Goal: Transaction & Acquisition: Purchase product/service

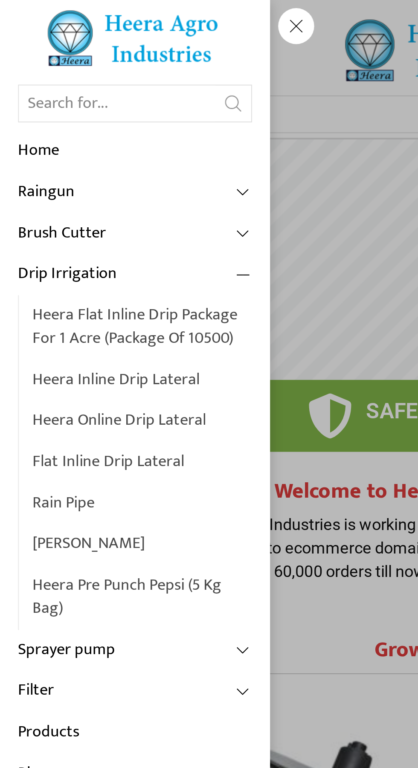
click at [83, 183] on link "Heera Inline Drip Lateral" at bounding box center [67, 180] width 104 height 20
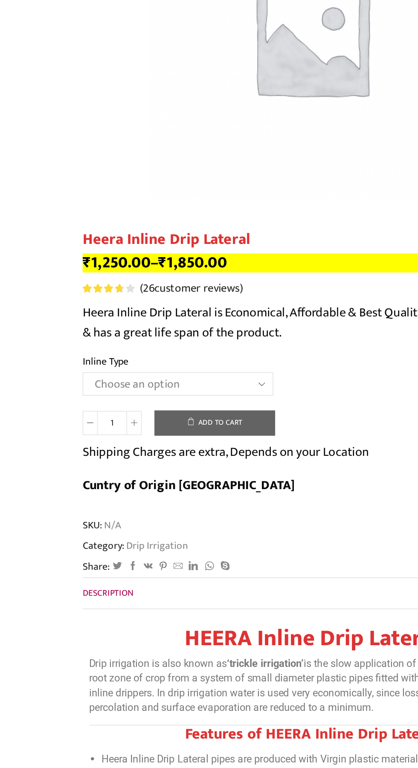
click at [170, 427] on select "Choose an option Heera Inline 12 MM (30CM) Heera Inline 12 MM (38CM) Heera Inli…" at bounding box center [119, 432] width 128 height 16
click at [55, 424] on select "Choose an option Heera Inline 12 MM (30CM) Heera Inline 12 MM (38CM) Heera Inli…" at bounding box center [119, 432] width 128 height 16
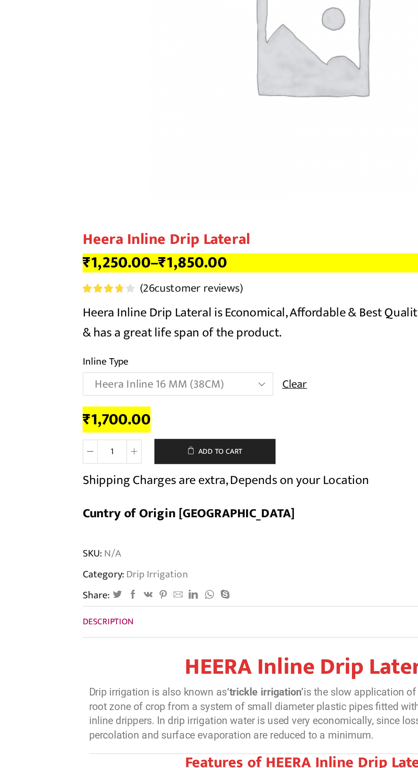
click at [154, 437] on select "Choose an option Heera Inline 12 MM (30CM) Heera Inline 12 MM (38CM) Heera Inli…" at bounding box center [119, 432] width 128 height 16
click at [55, 424] on select "Choose an option Heera Inline 12 MM (30CM) Heera Inline 12 MM (38CM) Heera Inli…" at bounding box center [119, 432] width 128 height 16
click at [163, 431] on select "Choose an option Heera Inline 12 MM (30CM) Heera Inline 12 MM (38CM) Heera Inli…" at bounding box center [119, 432] width 128 height 16
select select "Heera Inline 20 MM (38CM)"
click at [55, 424] on select "Choose an option Heera Inline 12 MM (30CM) Heera Inline 12 MM (38CM) Heera Inli…" at bounding box center [119, 432] width 128 height 16
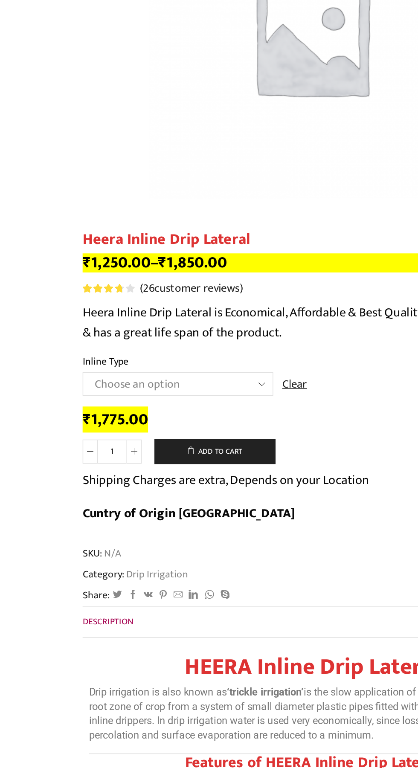
click at [89, 479] on icon at bounding box center [90, 477] width 4 height 4
click at [90, 477] on icon at bounding box center [90, 477] width 4 height 4
click at [93, 479] on span at bounding box center [90, 477] width 10 height 16
click at [90, 478] on icon at bounding box center [90, 477] width 4 height 4
type input "5"
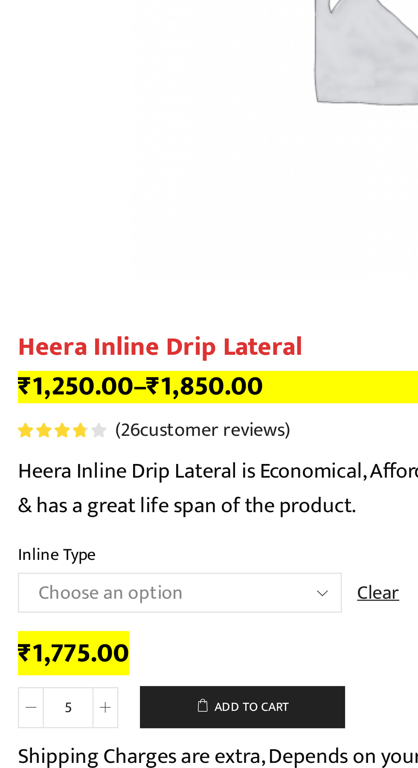
click at [165, 433] on select "Choose an option Heera Inline 12 MM (30CM) Heera Inline 12 MM (38CM) Heera Inli…" at bounding box center [119, 432] width 128 height 16
click at [55, 424] on select "Choose an option Heera Inline 12 MM (30CM) Heera Inline 12 MM (38CM) Heera Inli…" at bounding box center [119, 432] width 128 height 16
select select "Heera Inline 16 MM (38CM)"
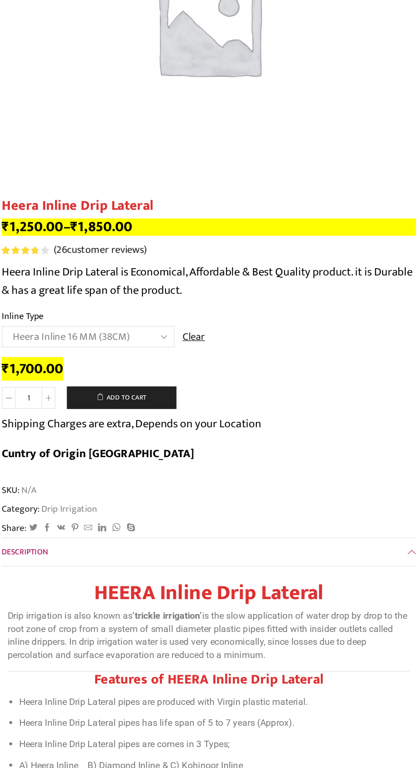
click at [211, 373] on div "Rated 3.81 out of 5 based on 26 customer ratings ( 26 customer reviews)" at bounding box center [208, 367] width 307 height 11
click at [92, 477] on span at bounding box center [90, 477] width 10 height 16
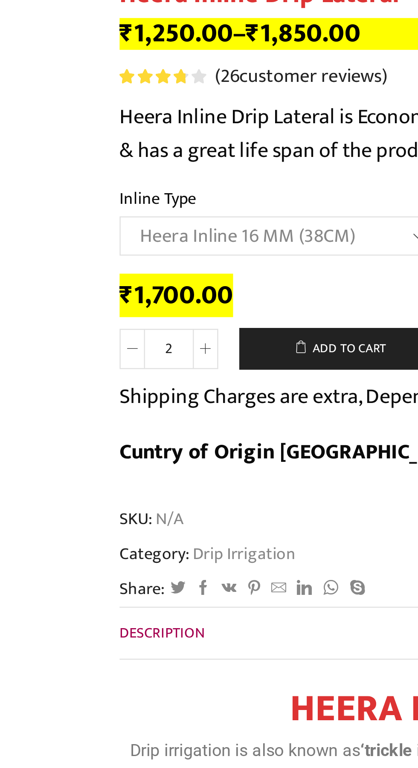
click at [90, 478] on icon at bounding box center [90, 477] width 4 height 4
click at [90, 477] on icon at bounding box center [90, 477] width 4 height 4
click at [94, 478] on span at bounding box center [90, 477] width 10 height 16
type input "5"
click at [152, 476] on button "Add to cart" at bounding box center [144, 476] width 81 height 17
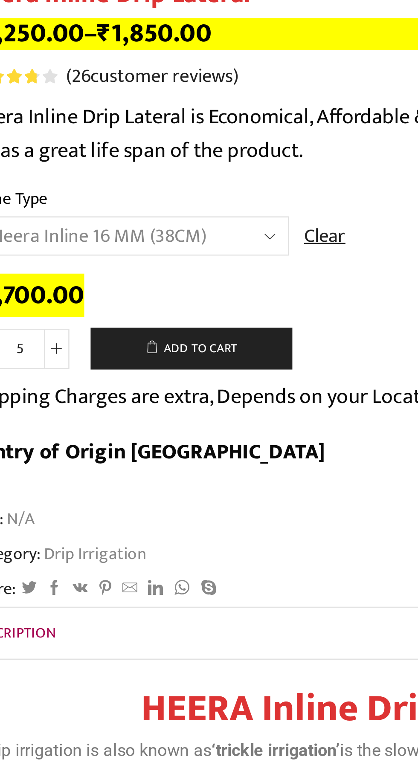
click at [165, 430] on select "Choose an option Heera Inline 12 MM (30CM) Heera Inline 12 MM (38CM) Heera Inli…" at bounding box center [119, 432] width 128 height 16
select select "Heera Inline 20 MM (38CM)"
click at [55, 424] on select "Choose an option Heera Inline 12 MM (30CM) Heera Inline 12 MM (38CM) Heera Inli…" at bounding box center [119, 432] width 128 height 16
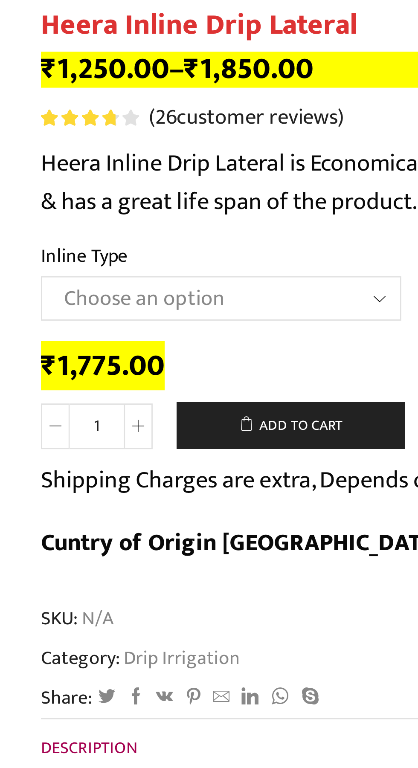
scroll to position [106, 0]
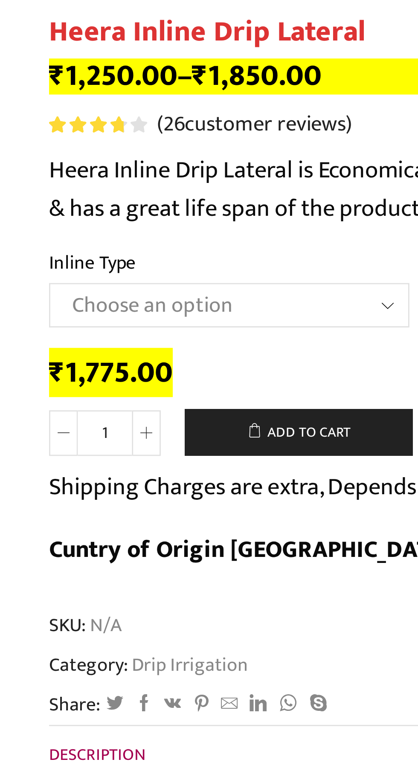
click at [90, 371] on icon at bounding box center [90, 371] width 4 height 4
click at [91, 376] on span at bounding box center [90, 371] width 10 height 16
click at [93, 372] on span at bounding box center [90, 371] width 10 height 16
click at [90, 370] on icon at bounding box center [90, 371] width 4 height 4
type input "5"
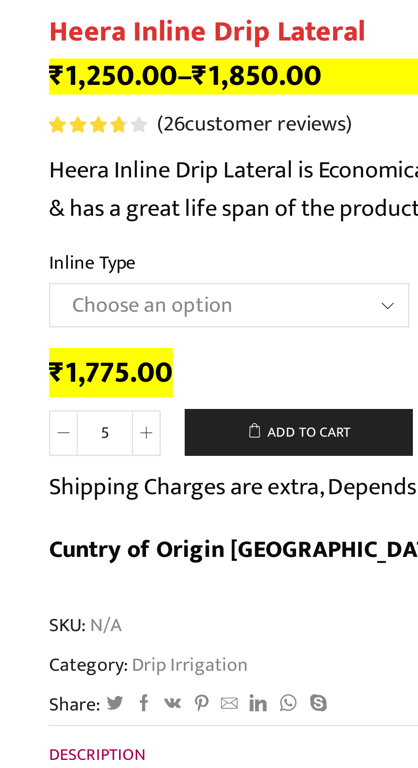
click at [162, 371] on button "Add to cart" at bounding box center [144, 370] width 81 height 17
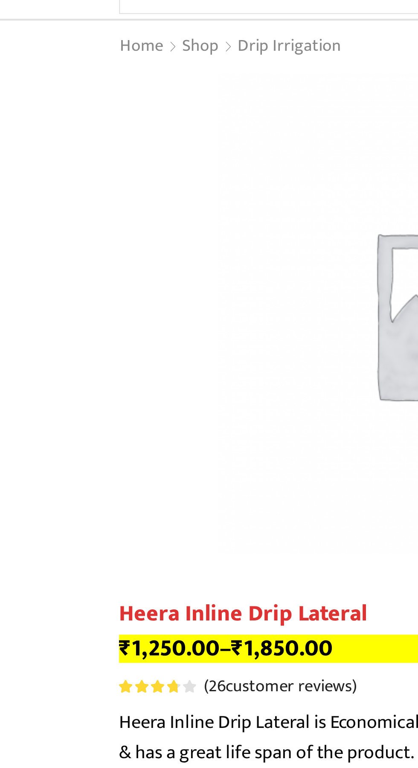
scroll to position [0, 0]
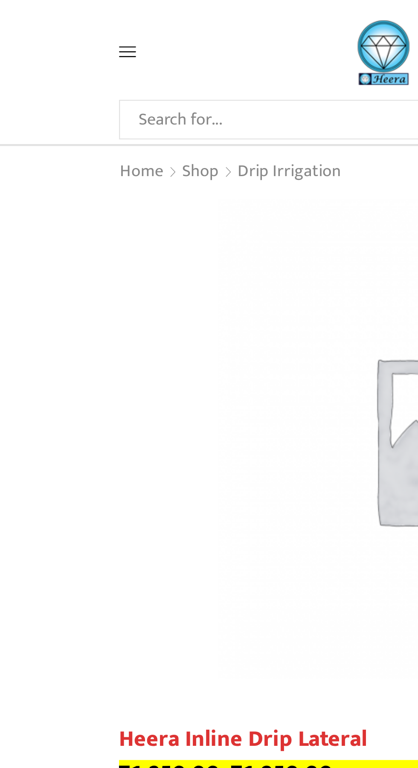
click at [65, 25] on span at bounding box center [75, 24] width 40 height 8
click at [59, 23] on icon at bounding box center [59, 23] width 8 height 5
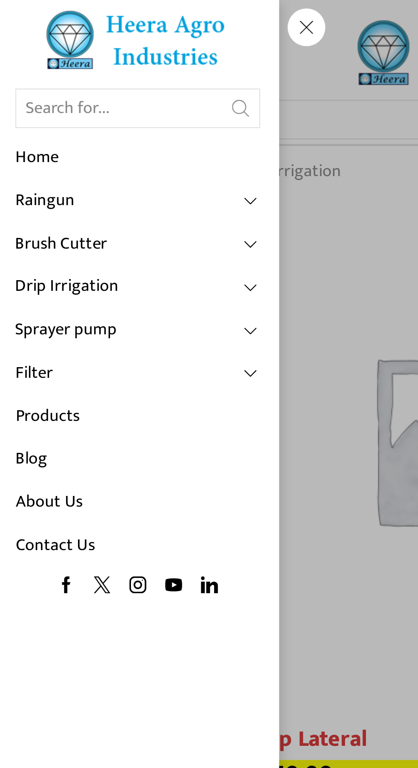
click at [21, 192] on link "Products" at bounding box center [64, 189] width 111 height 20
click at [111, 154] on link "Sprayer pump" at bounding box center [64, 150] width 111 height 20
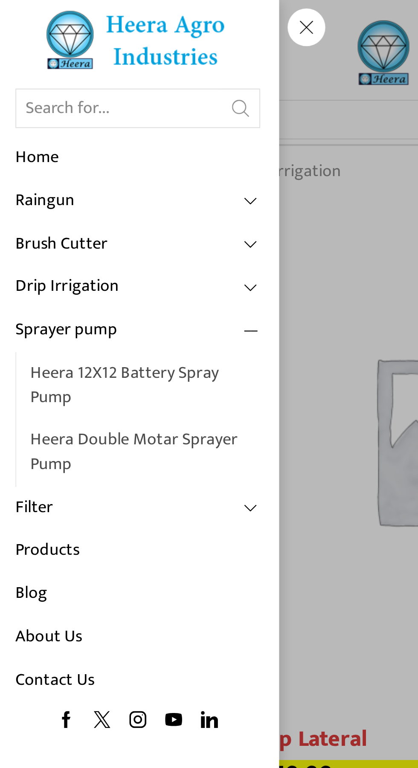
click at [27, 240] on link "Products" at bounding box center [64, 250] width 111 height 20
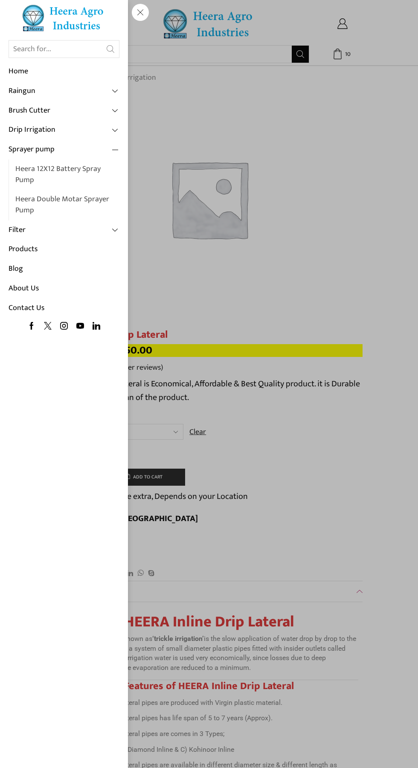
click at [96, 27] on div "Search input Search Home Raingun Heera Rain Gun (1.25″) Raingun (1.50″) Heera R…" at bounding box center [75, 24] width 40 height 8
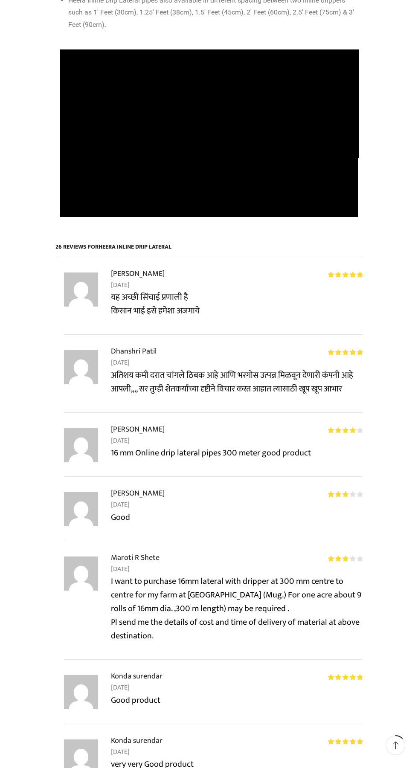
scroll to position [1226, 0]
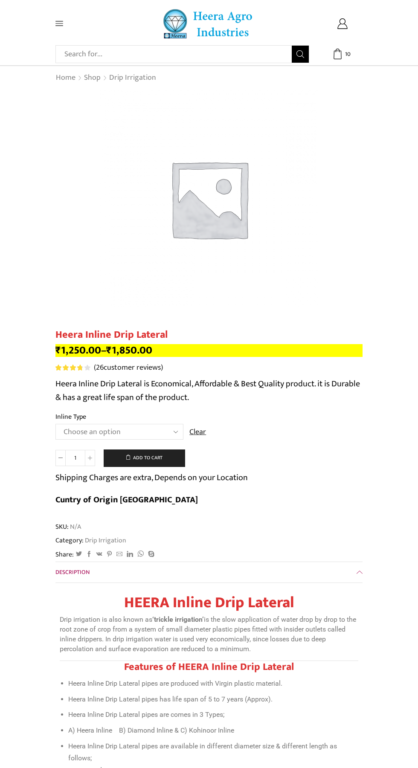
select select "Heera Inline 20 MM (38CM)"
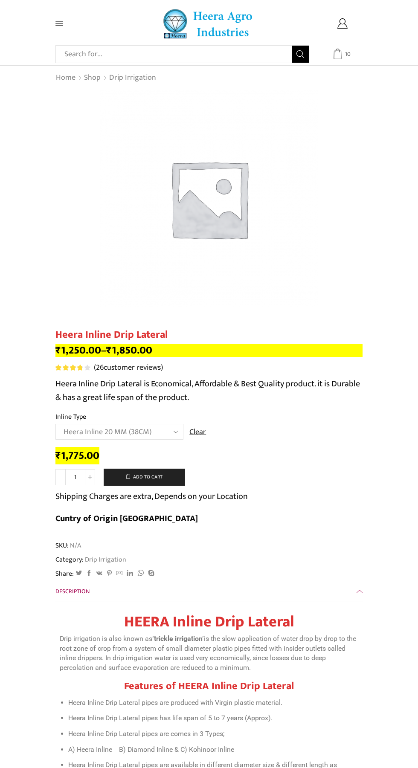
click at [351, 58] on span "10" at bounding box center [342, 54] width 20 height 11
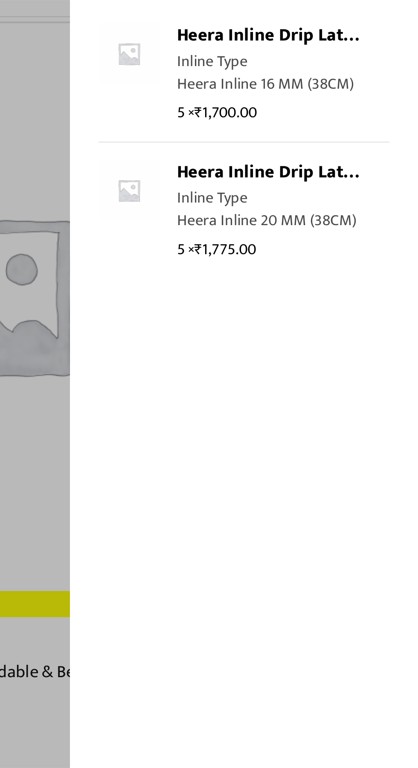
click at [322, 59] on div "10 Cart ₹ 17,375.00 10 10 Shopping Cart" at bounding box center [342, 54] width 40 height 11
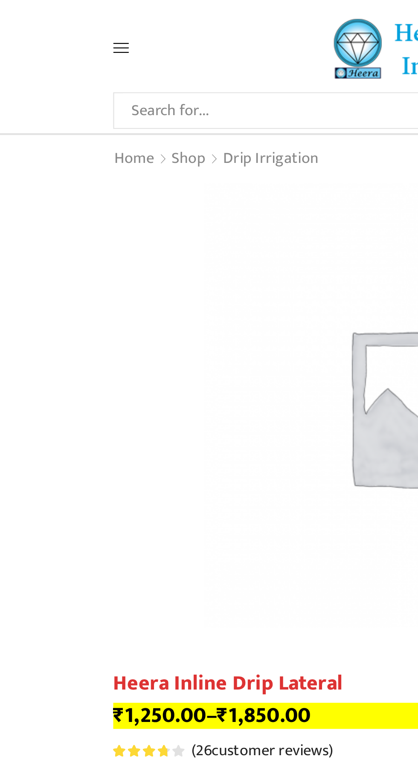
click at [120, 58] on input "Search input" at bounding box center [175, 54] width 231 height 17
type input "जर"
type input "ग्रोमेट"
type input "Gromet"
click at [292, 46] on button "Search" at bounding box center [300, 54] width 17 height 17
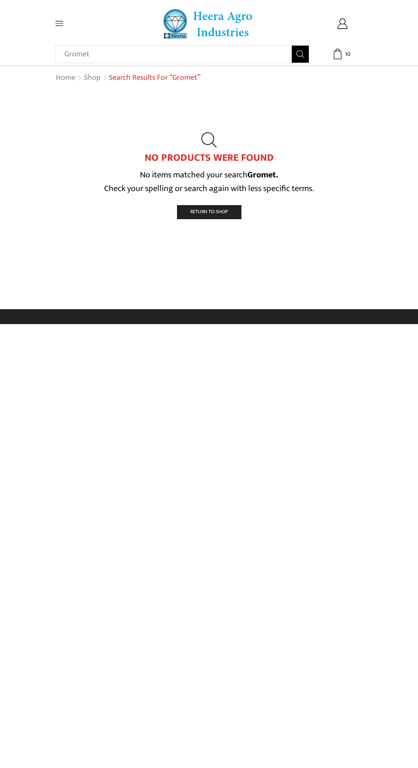
click at [62, 49] on input "Gromet" at bounding box center [170, 54] width 221 height 17
click at [59, 23] on icon at bounding box center [59, 23] width 8 height 5
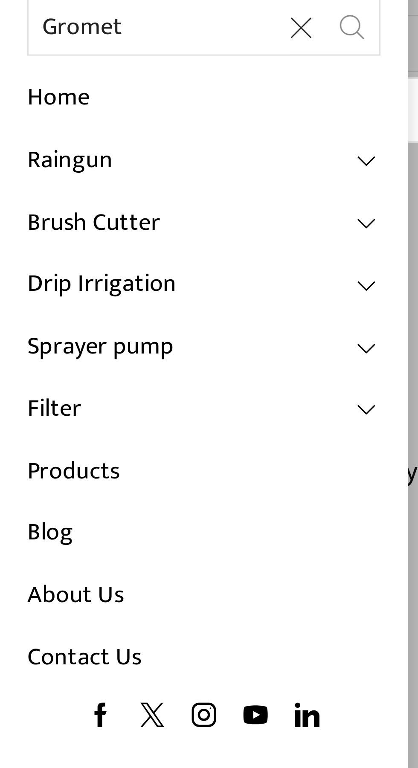
click at [18, 72] on link "Home" at bounding box center [64, 72] width 111 height 20
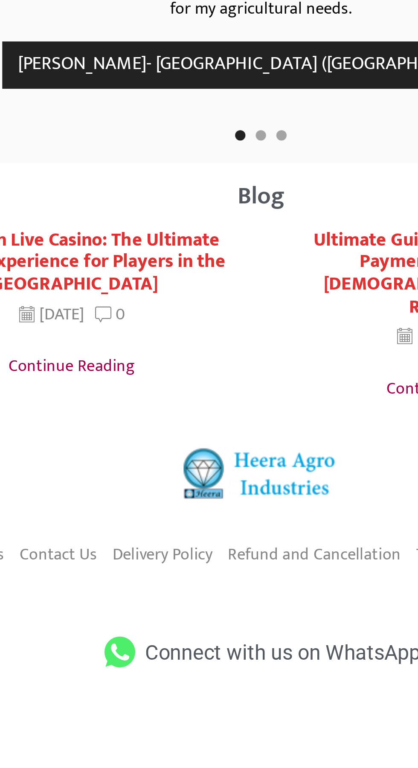
scroll to position [2170, 0]
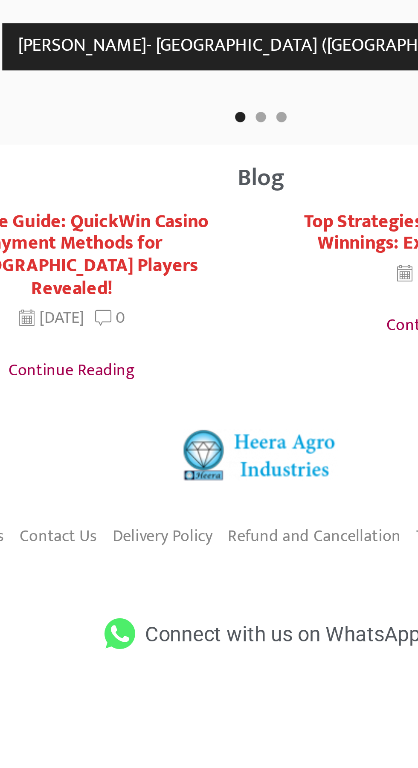
click at [155, 744] on icon at bounding box center [151, 750] width 16 height 13
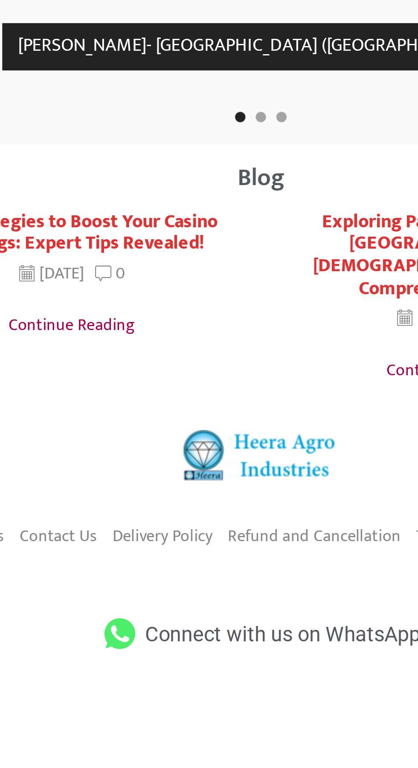
click at [188, 742] on span "Connect with us on WhatsApp" at bounding box center [217, 749] width 116 height 15
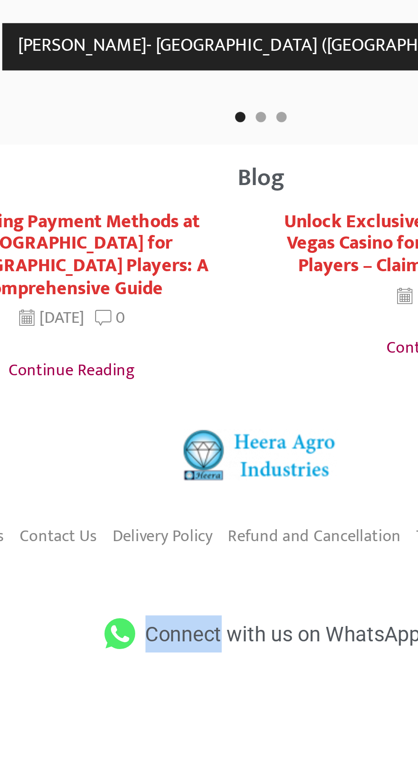
click at [149, 744] on icon at bounding box center [151, 750] width 16 height 13
click at [153, 742] on li "Connect with us on WhatsApp" at bounding box center [209, 749] width 162 height 15
click at [155, 744] on icon at bounding box center [151, 750] width 16 height 13
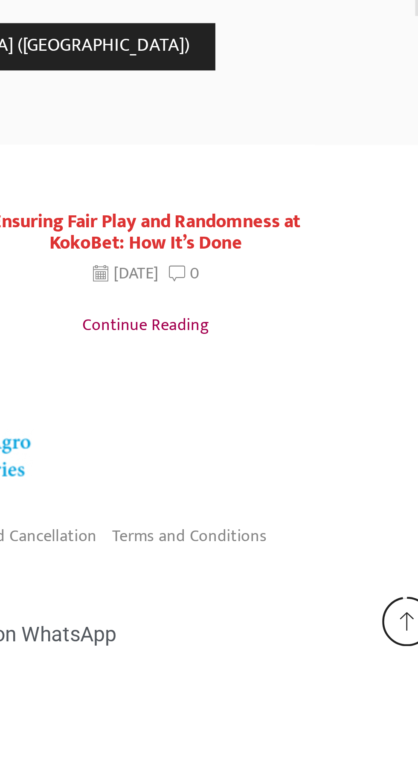
click at [264, 742] on span "Connect with us on WhatsApp" at bounding box center [217, 749] width 116 height 15
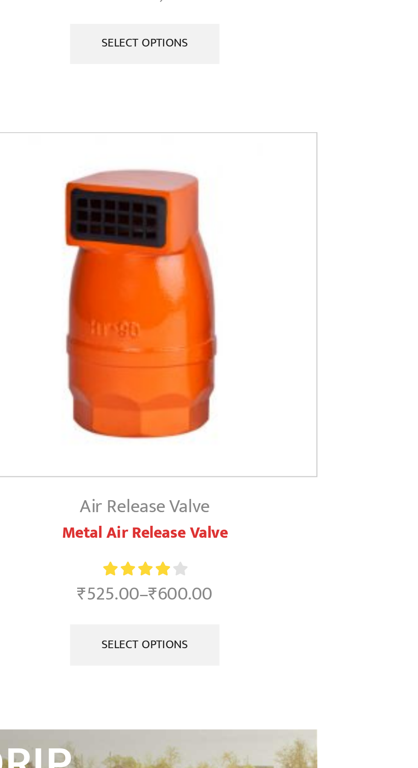
scroll to position [2010, 0]
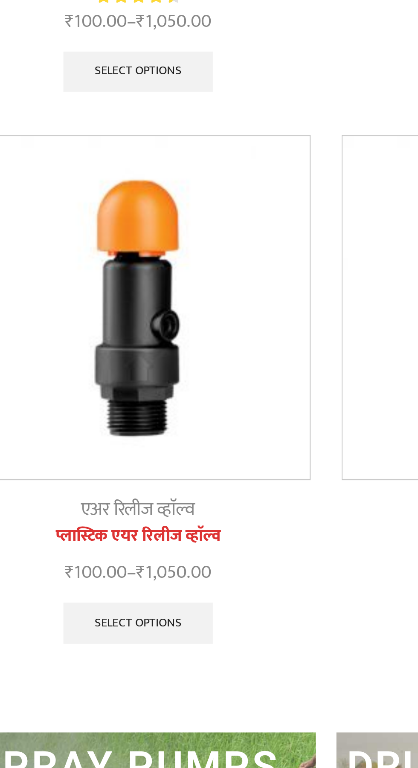
click at [145, 254] on link "Select options" at bounding box center [131, 257] width 62 height 17
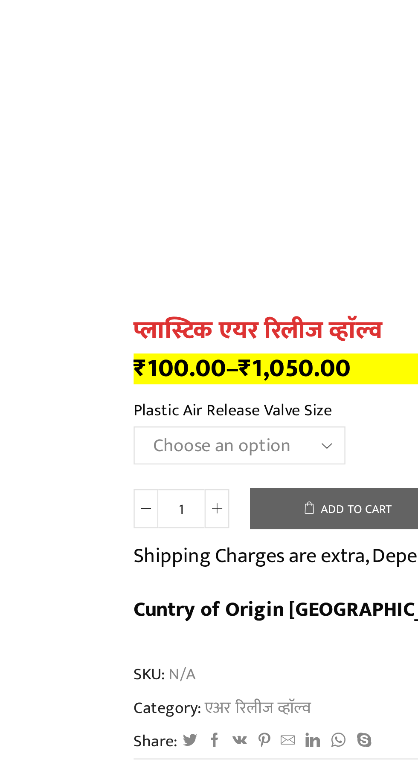
click at [127, 376] on select "Choose an option HT88P 1"" at bounding box center [99, 378] width 88 height 16
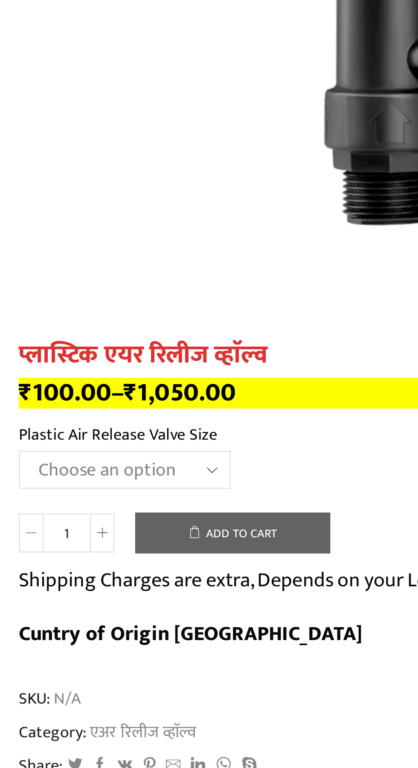
click at [129, 377] on select "Choose an option HT88P 1"" at bounding box center [99, 378] width 88 height 16
select select "ht88p-1-hi"
click at [55, 370] on select "Choose an option HT88P 1"" at bounding box center [99, 378] width 88 height 16
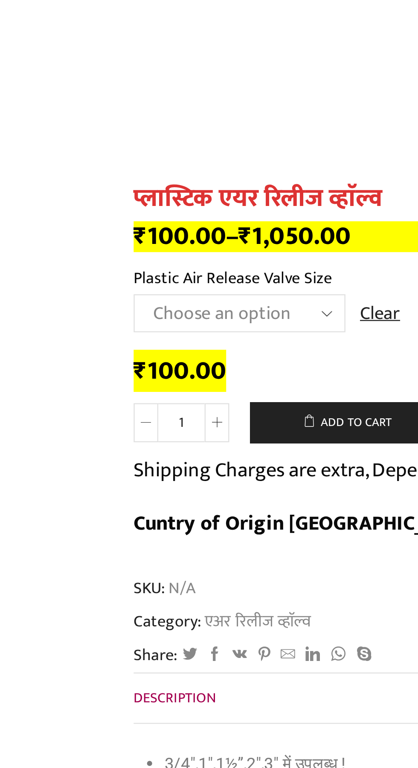
click at [89, 424] on icon at bounding box center [90, 423] width 4 height 4
type input "2"
click at [151, 420] on button "Add to cart" at bounding box center [144, 423] width 81 height 17
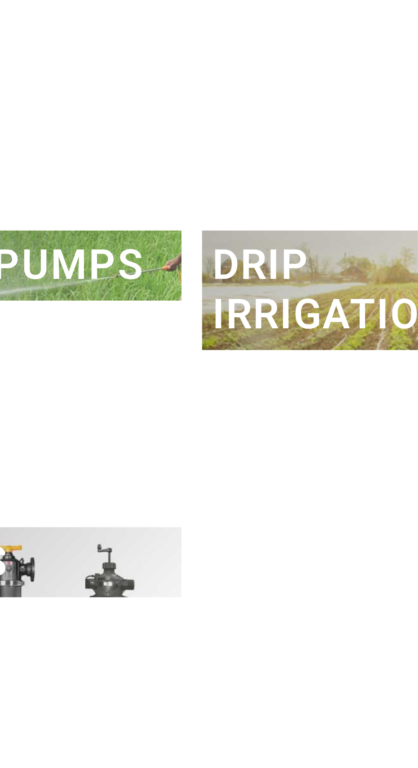
scroll to position [2125, 0]
